Goal: Task Accomplishment & Management: Complete application form

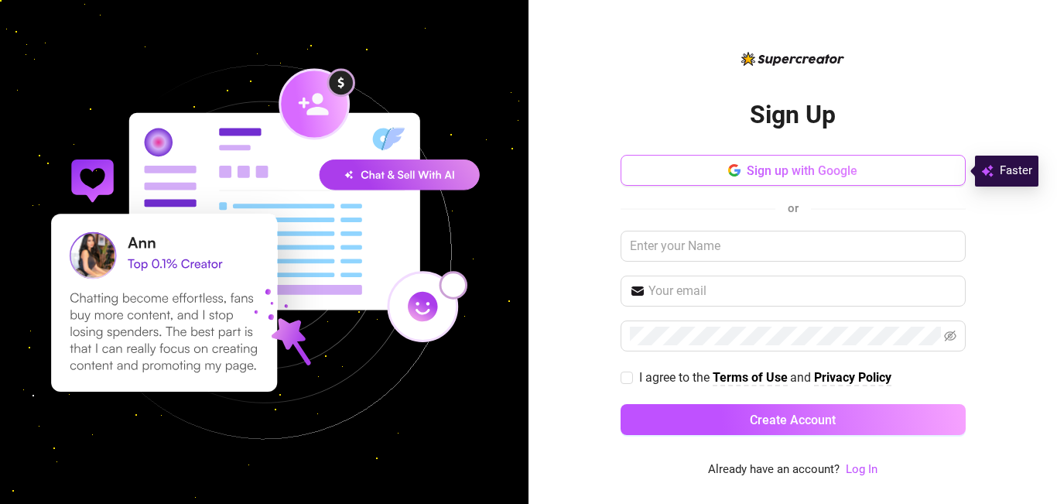
click at [769, 167] on span "Sign up with Google" at bounding box center [801, 170] width 111 height 15
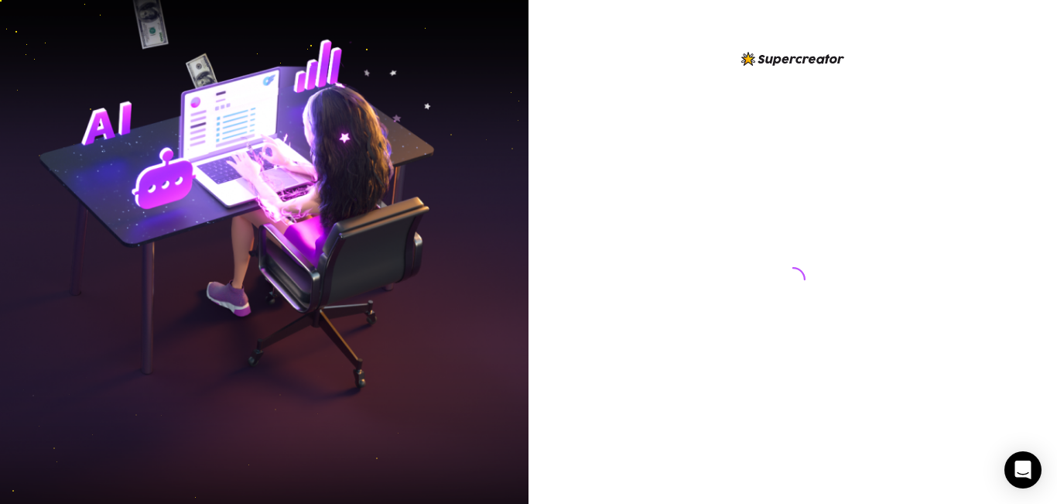
drag, startPoint x: 515, startPoint y: 290, endPoint x: 512, endPoint y: 313, distance: 23.4
click at [515, 291] on img at bounding box center [264, 251] width 528 height 663
click at [511, 315] on img at bounding box center [264, 251] width 528 height 663
click at [709, 224] on div at bounding box center [792, 264] width 345 height 429
click at [653, 232] on div at bounding box center [792, 264] width 345 height 429
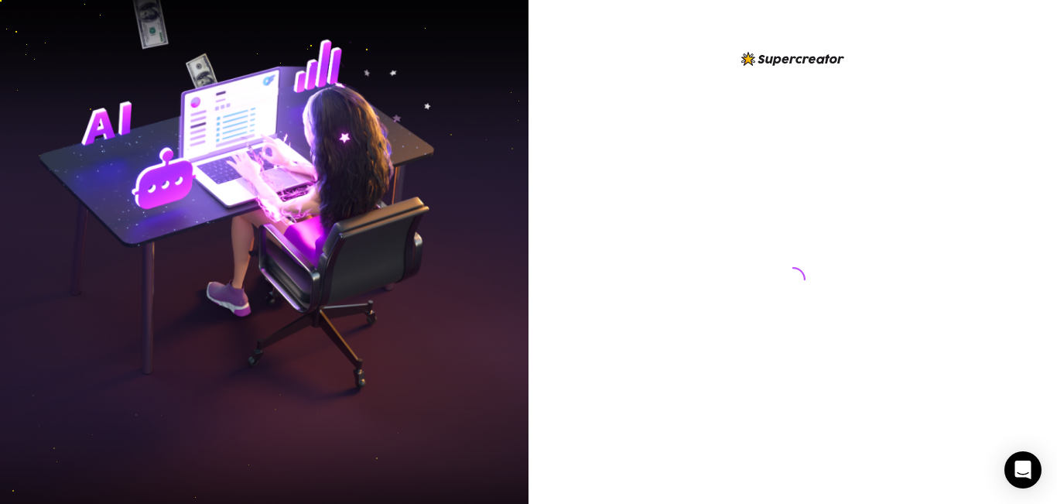
click at [653, 232] on div at bounding box center [792, 264] width 345 height 429
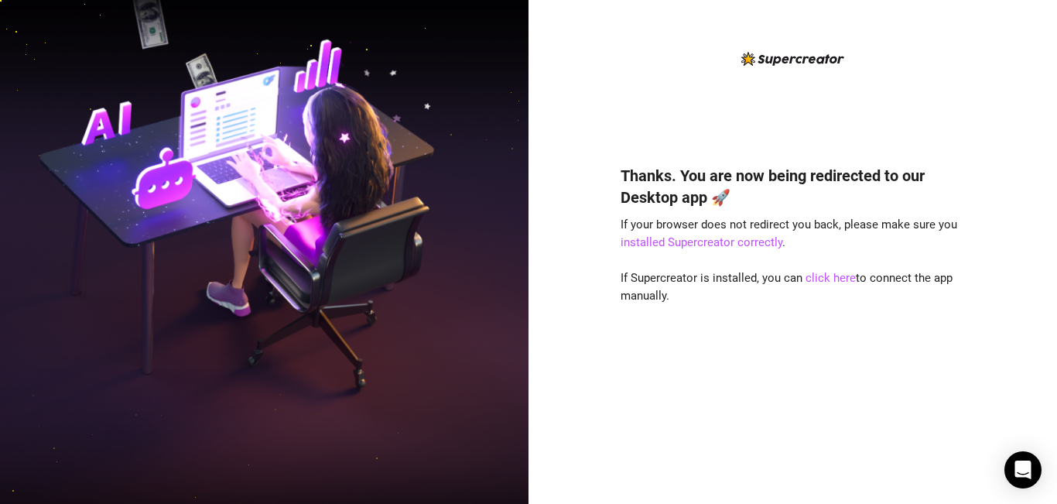
click at [510, 285] on img at bounding box center [264, 251] width 528 height 663
